Goal: Task Accomplishment & Management: Use online tool/utility

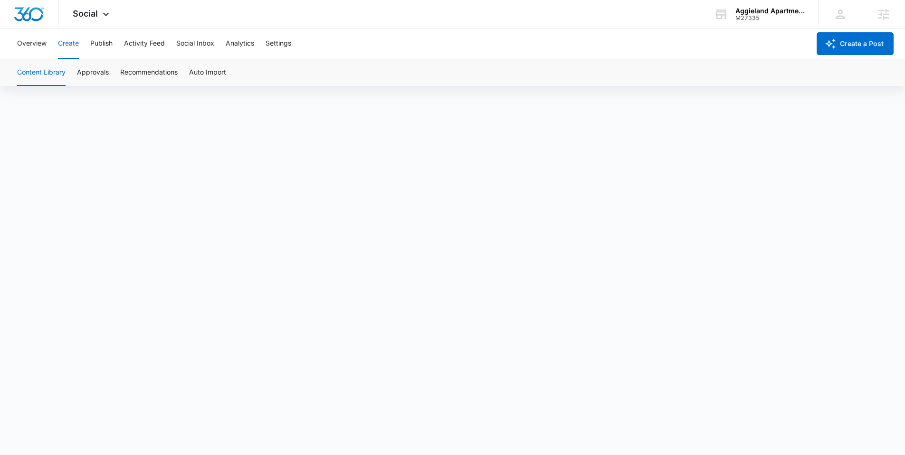
scroll to position [7, 0]
click at [101, 39] on button "Publish" at bounding box center [101, 44] width 22 height 30
click at [73, 76] on button "Schedules" at bounding box center [73, 72] width 32 height 27
click at [33, 74] on button "Calendar" at bounding box center [31, 72] width 28 height 27
click at [78, 69] on button "Schedules" at bounding box center [73, 72] width 32 height 27
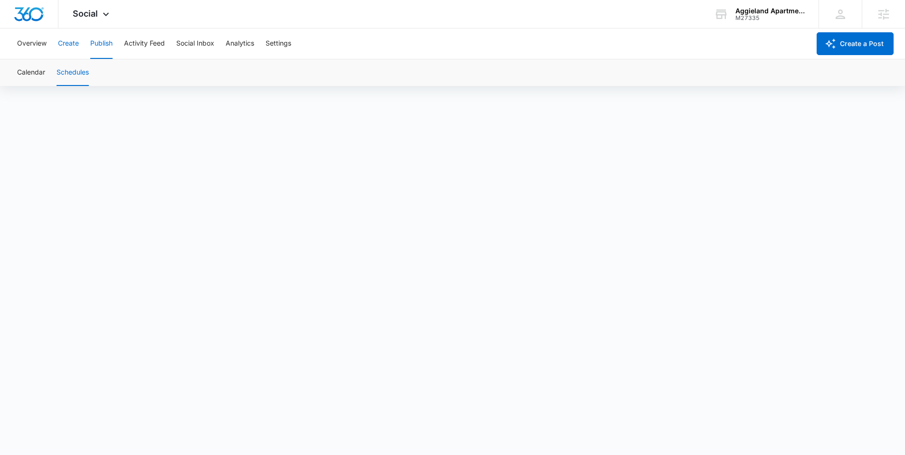
click at [72, 41] on button "Create" at bounding box center [68, 44] width 21 height 30
click at [105, 39] on button "Publish" at bounding box center [101, 44] width 22 height 30
click at [71, 69] on button "Schedules" at bounding box center [73, 72] width 32 height 27
click at [23, 76] on button "Calendar" at bounding box center [31, 72] width 28 height 27
click at [77, 46] on button "Create" at bounding box center [68, 44] width 21 height 30
